Goal: Navigation & Orientation: Find specific page/section

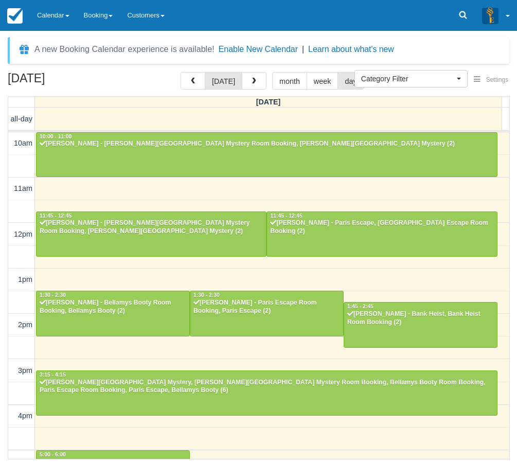
select select
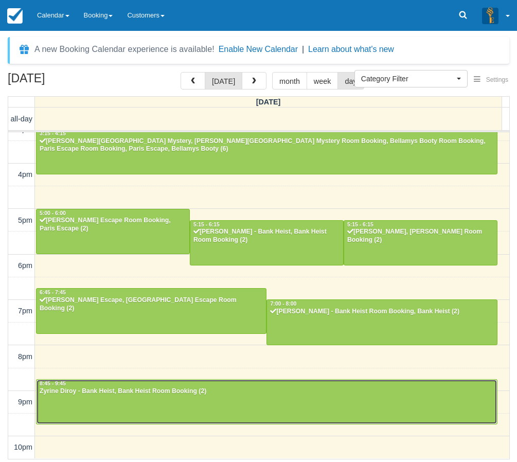
click at [108, 412] on div at bounding box center [267, 401] width 460 height 44
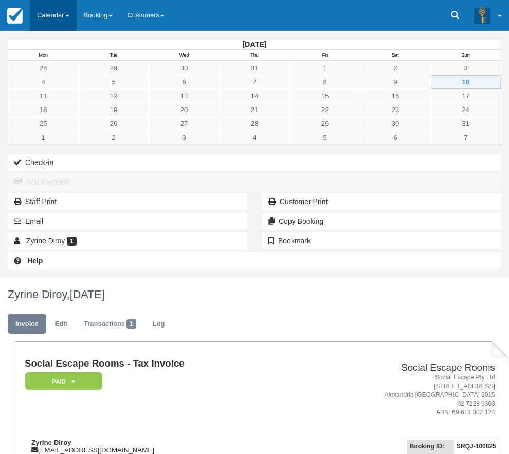
click at [53, 23] on link "Calendar" at bounding box center [53, 15] width 47 height 31
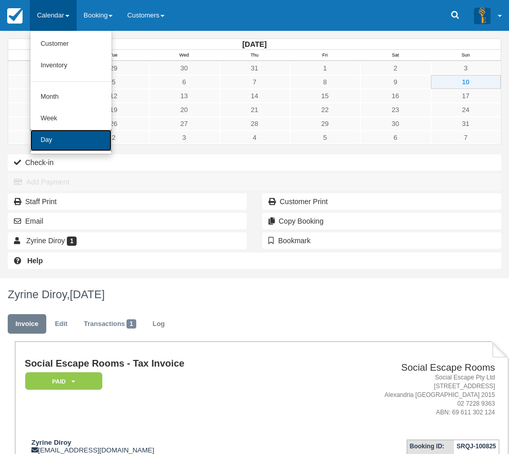
click at [56, 141] on link "Day" at bounding box center [70, 141] width 81 height 22
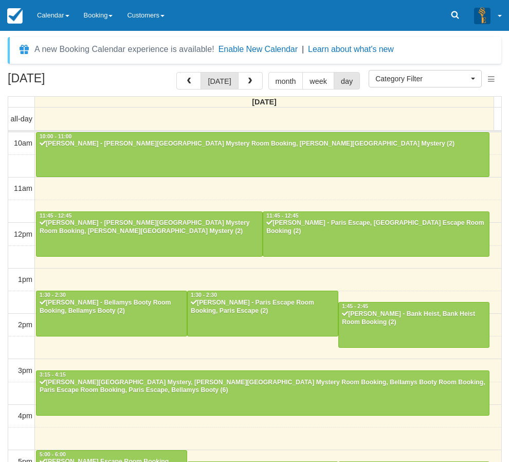
select select
